Goal: Task Accomplishment & Management: Use online tool/utility

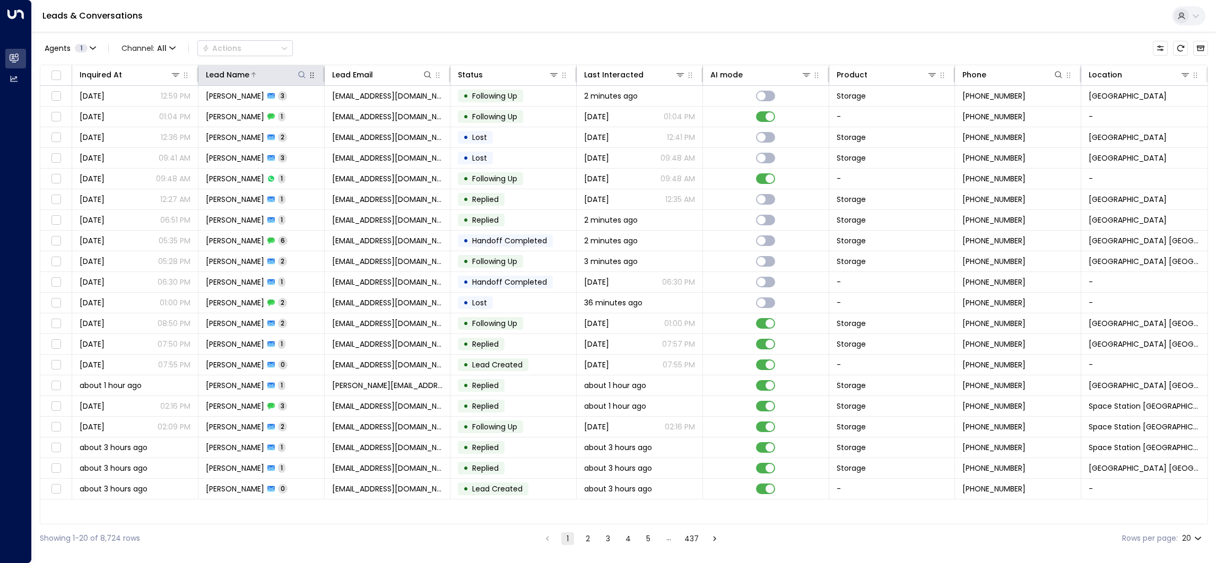
click at [300, 76] on icon at bounding box center [302, 75] width 8 height 8
type input "********"
click at [354, 37] on div "Agents 1 Channel: All Actions" at bounding box center [624, 48] width 1168 height 22
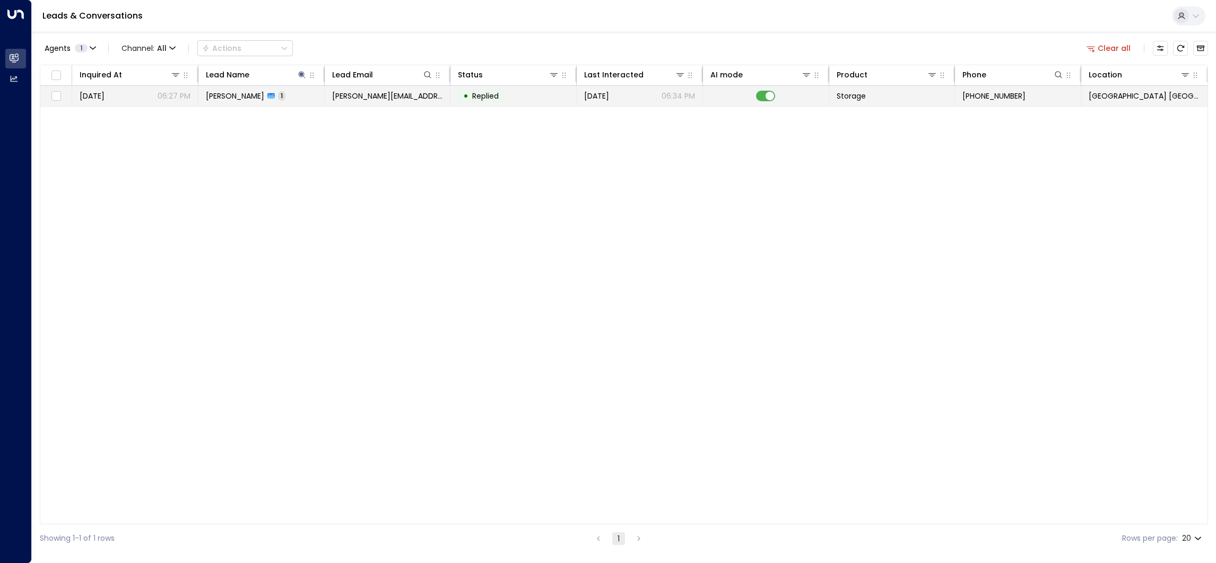
click at [323, 98] on td "[PERSON_NAME] 1" at bounding box center [261, 96] width 126 height 20
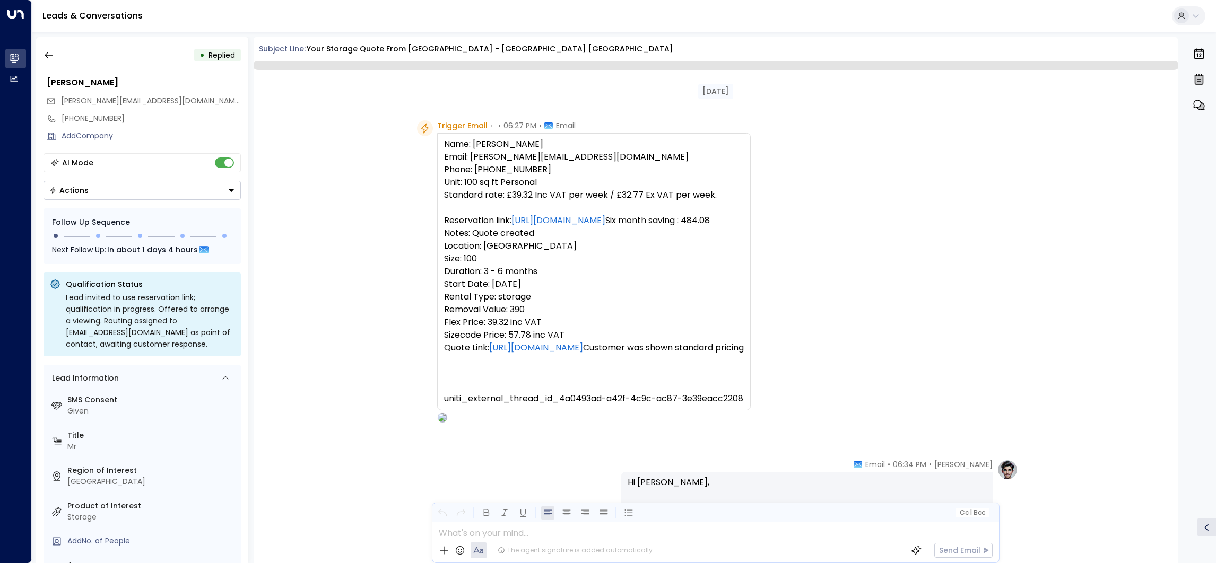
scroll to position [326, 0]
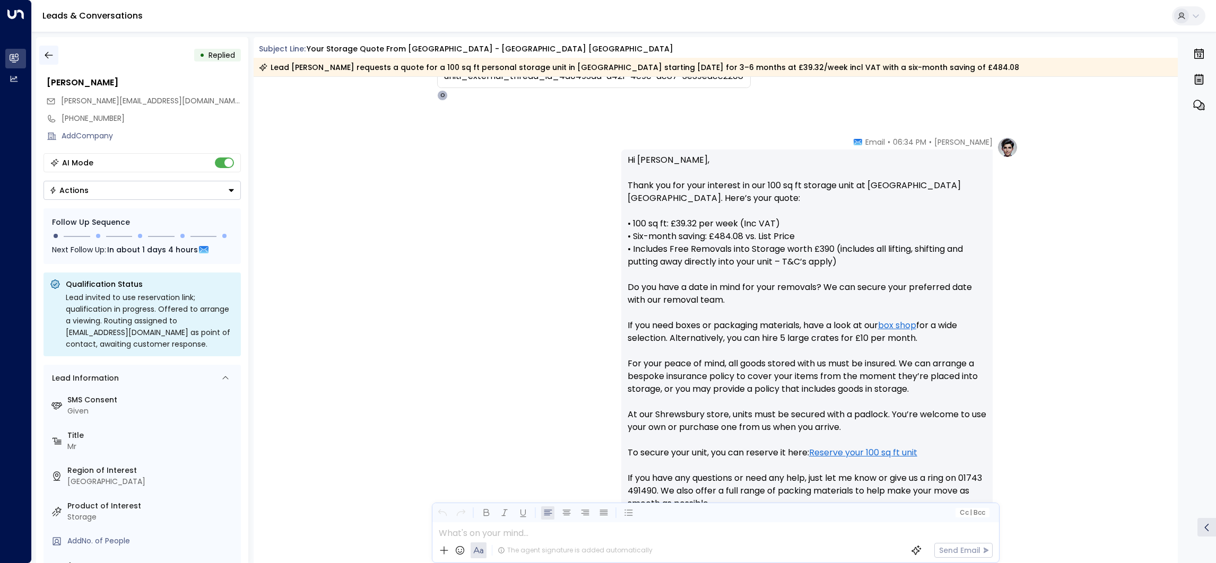
click at [52, 59] on icon "button" at bounding box center [48, 55] width 11 height 11
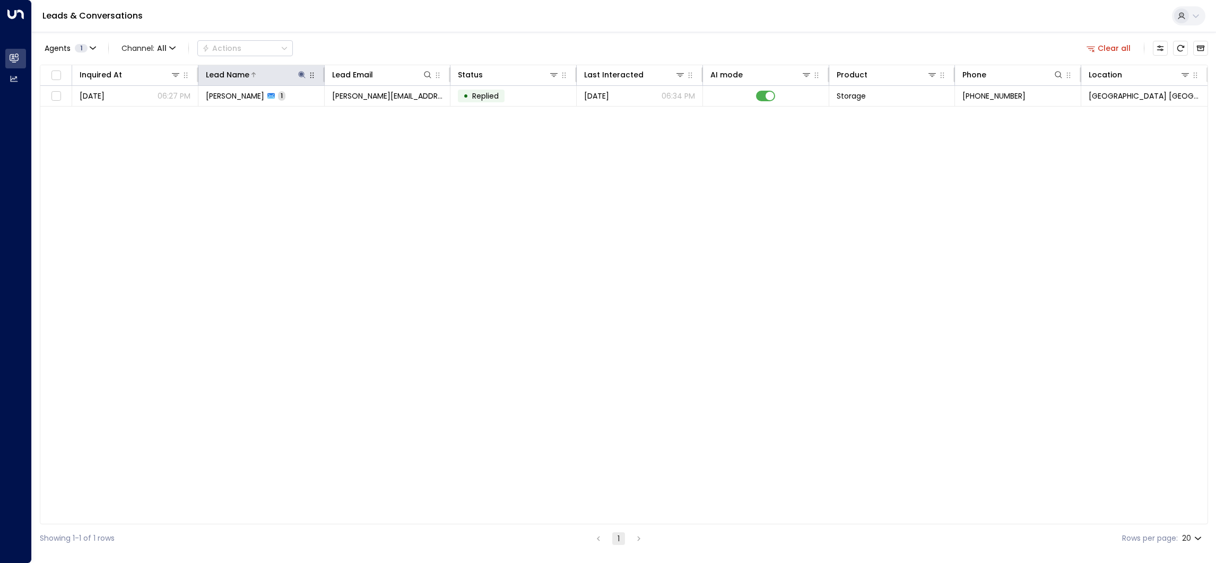
click at [298, 71] on icon at bounding box center [302, 75] width 8 height 8
click at [368, 117] on icon "button" at bounding box center [368, 113] width 8 height 8
click at [367, 16] on div "Leads & Conversations" at bounding box center [624, 16] width 1184 height 32
